Goal: Information Seeking & Learning: Learn about a topic

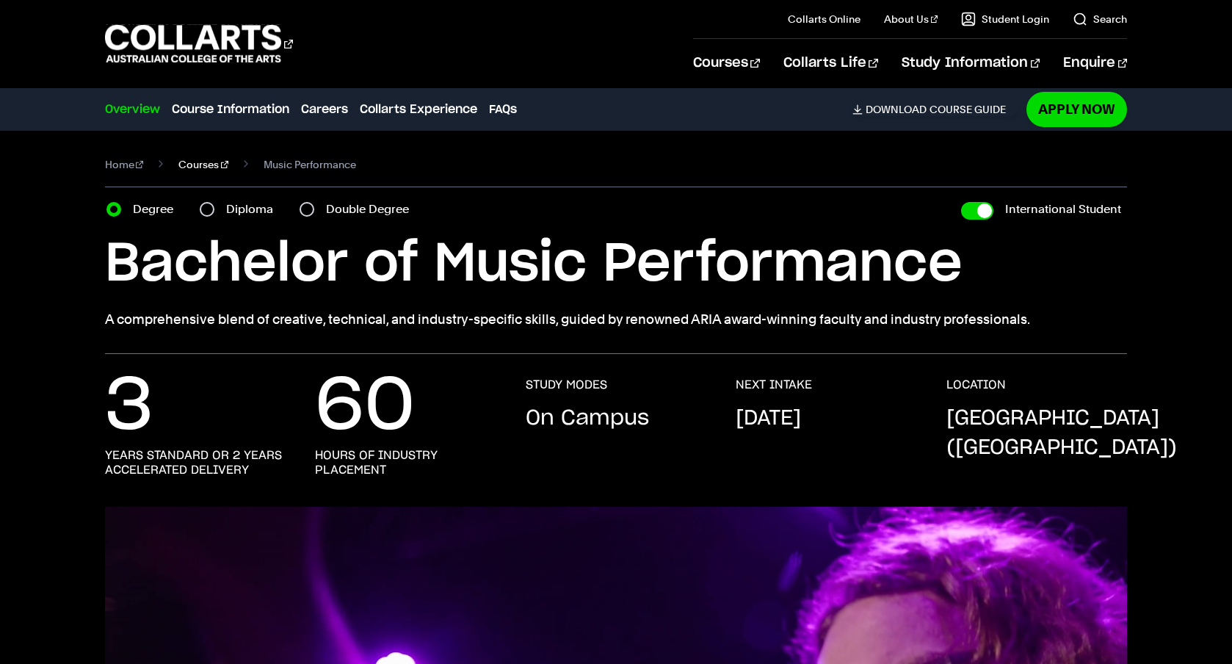
click at [193, 165] on link "Courses" at bounding box center [203, 164] width 50 height 21
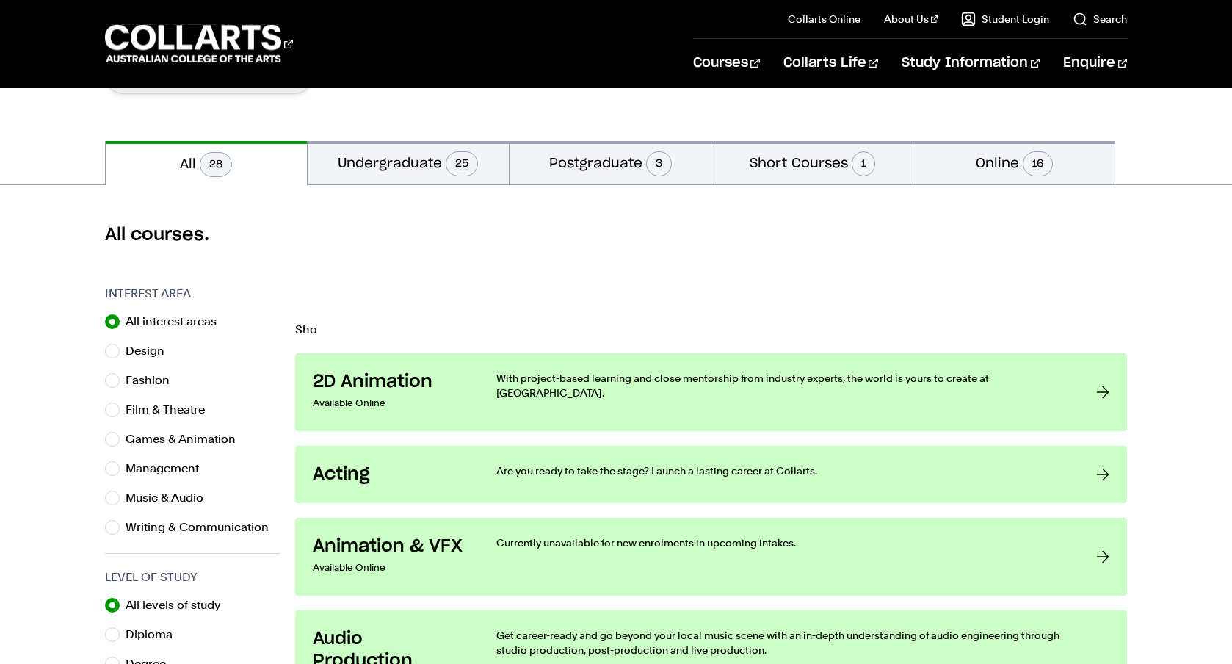
scroll to position [333, 0]
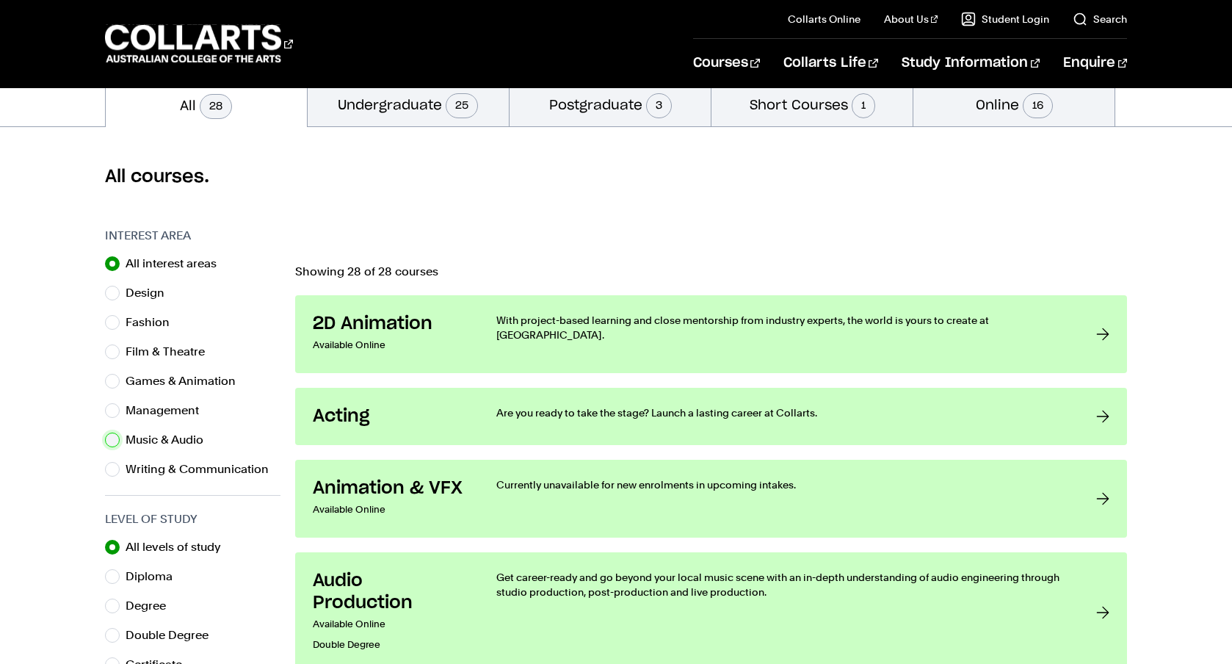
click at [115, 444] on input "Music & Audio" at bounding box center [112, 440] width 15 height 15
radio input "true"
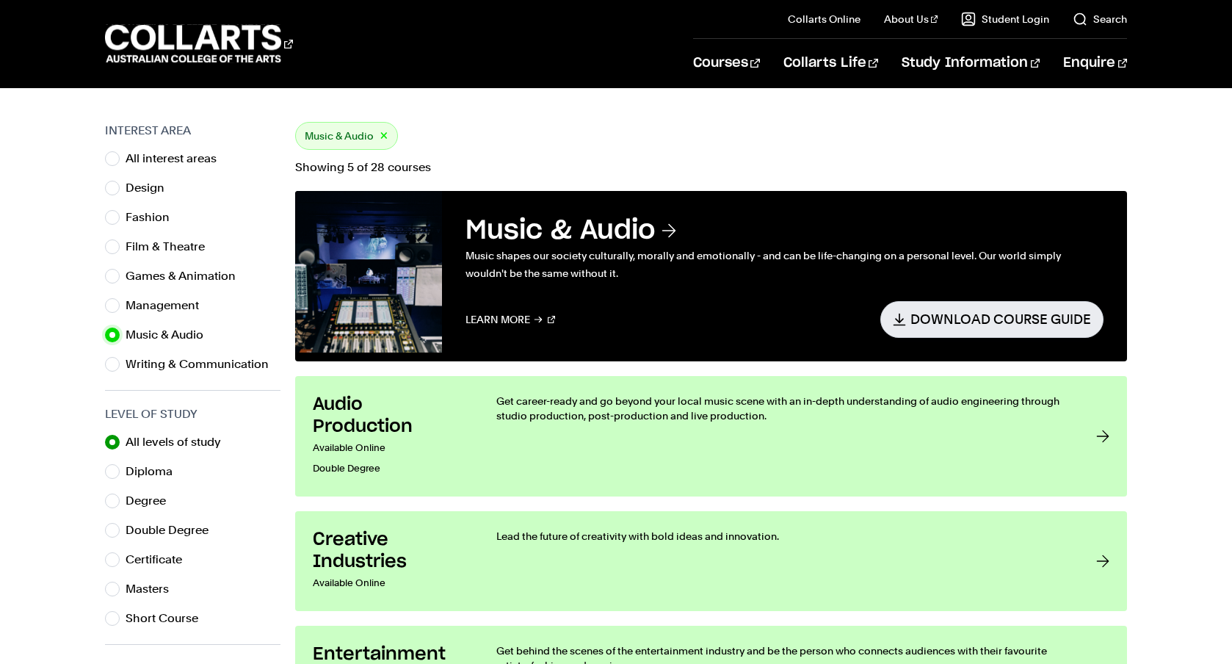
scroll to position [389, 0]
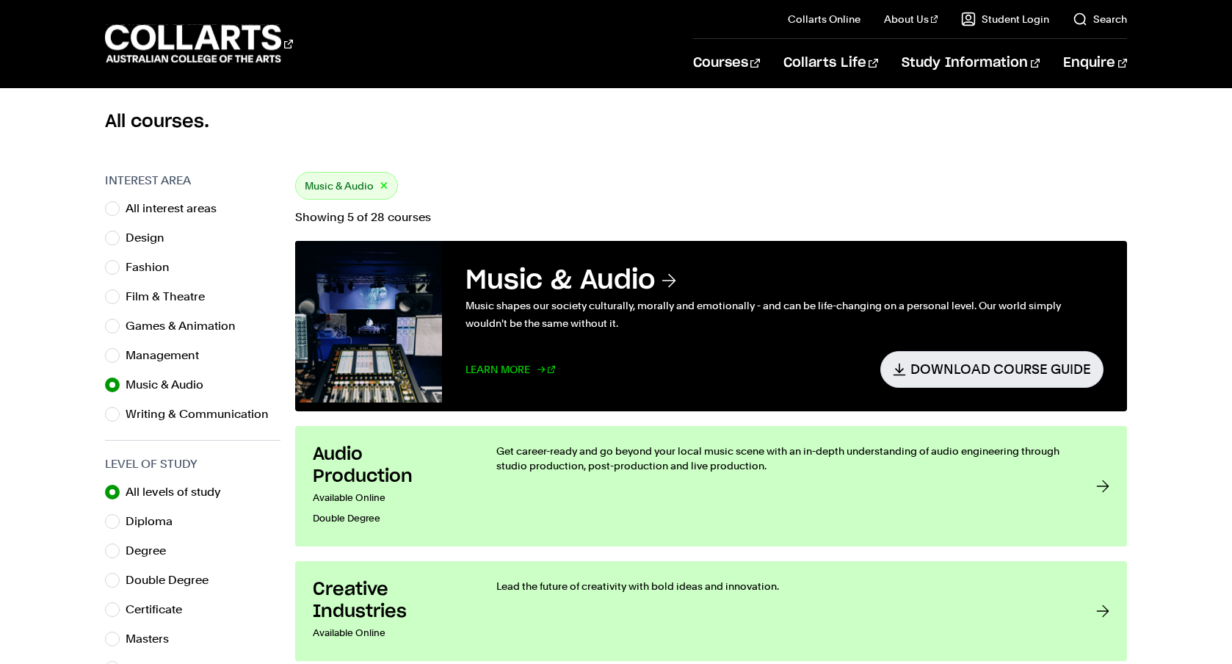
click at [523, 367] on link "Learn More" at bounding box center [511, 369] width 90 height 36
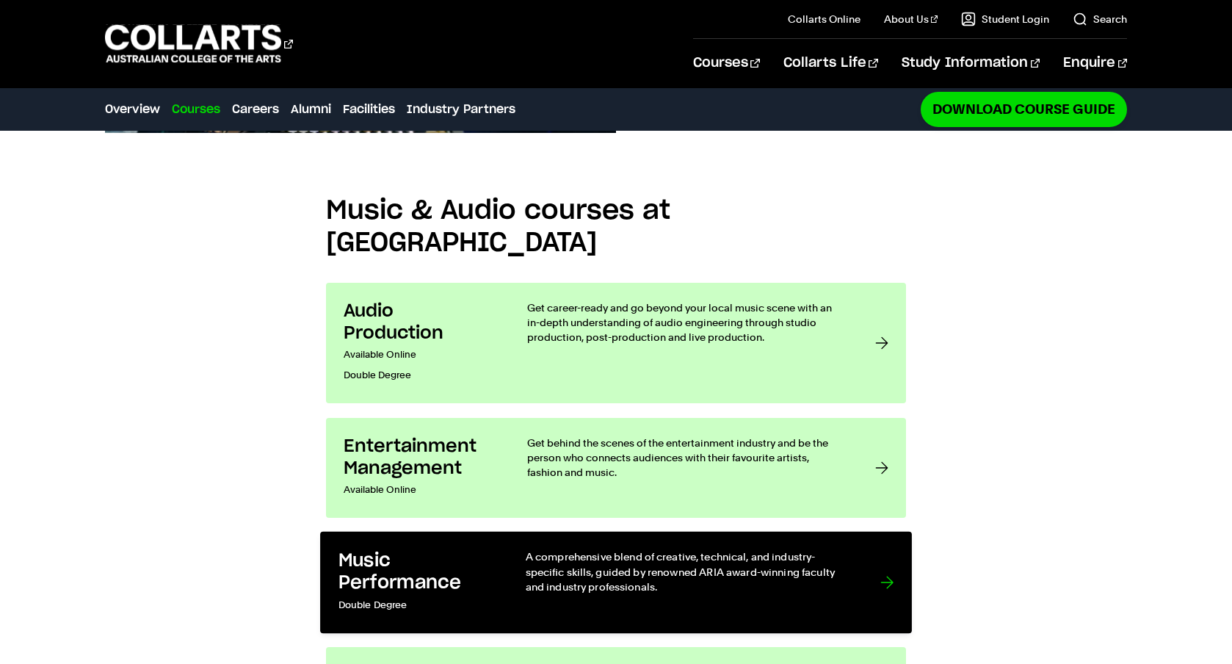
scroll to position [1166, 0]
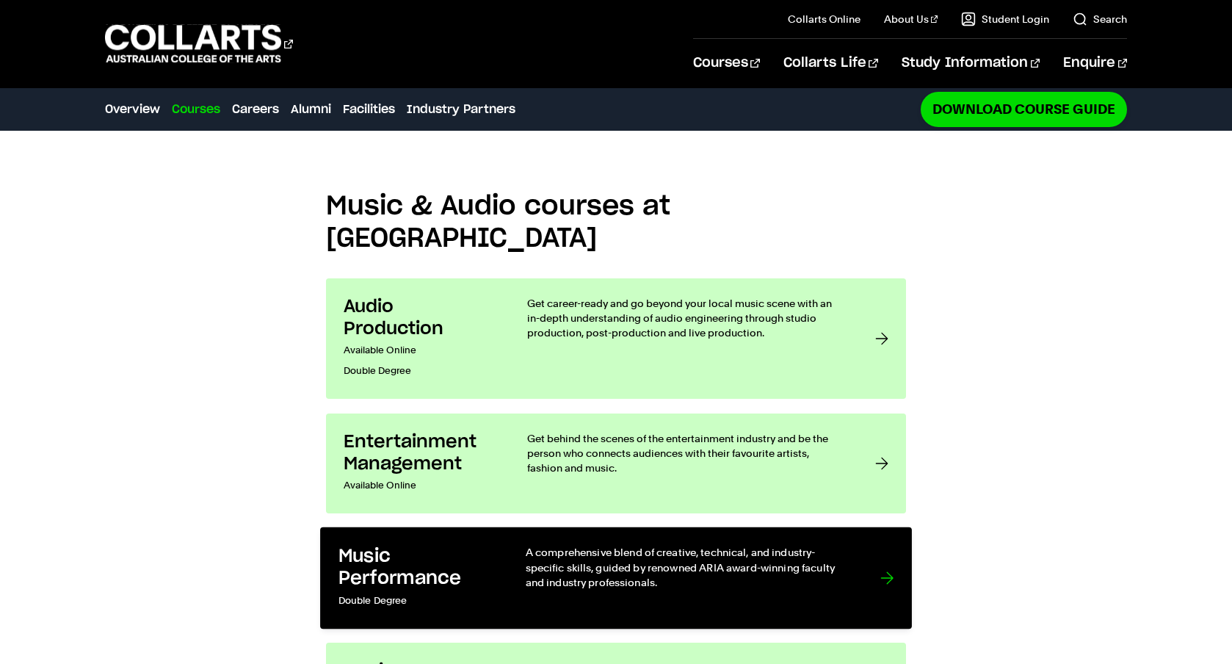
click at [787, 545] on p "A comprehensive blend of creative, technical, and industry-specific skills, gui…" at bounding box center [688, 567] width 325 height 45
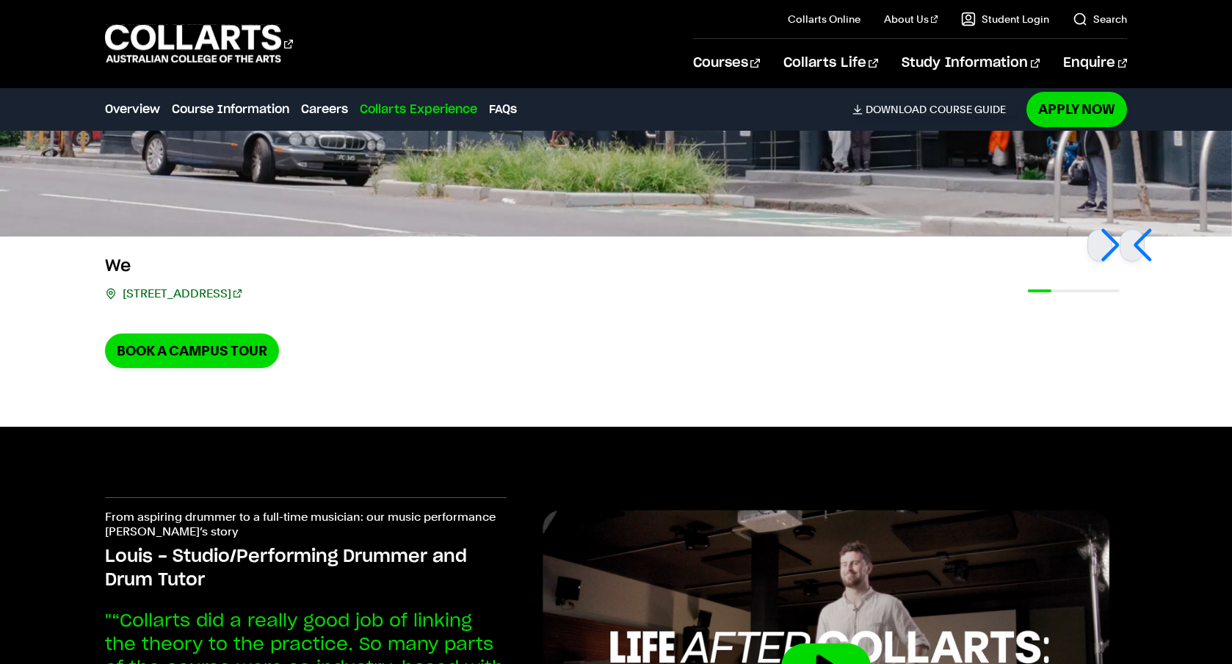
scroll to position [2507, 0]
